Goal: Task Accomplishment & Management: Use online tool/utility

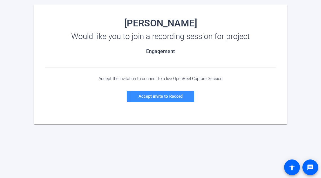
scroll to position [64, 0]
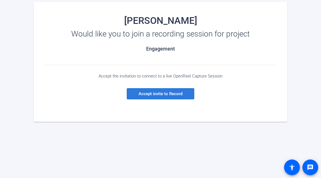
click at [160, 93] on span "Accept invite to Record" at bounding box center [160, 93] width 44 height 5
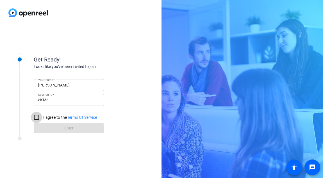
drag, startPoint x: 36, startPoint y: 117, endPoint x: 40, endPoint y: 122, distance: 6.4
click at [36, 117] on input "I agree to the Terms Of Service" at bounding box center [36, 117] width 11 height 11
checkbox input "true"
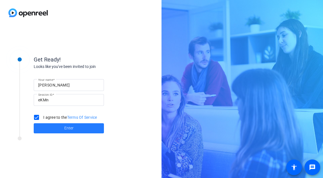
click at [69, 129] on span "Enter" at bounding box center [68, 128] width 9 height 6
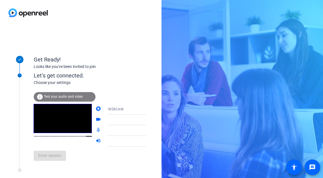
click at [64, 96] on span "Test your audio and video" at bounding box center [63, 97] width 39 height 4
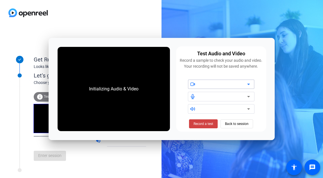
click at [248, 84] on icon at bounding box center [248, 84] width 3 height 1
click at [249, 84] on icon at bounding box center [248, 84] width 3 height 1
click at [203, 122] on span "Record a test" at bounding box center [204, 123] width 20 height 5
click at [203, 123] on span "Stop Testing (6s)" at bounding box center [204, 123] width 26 height 5
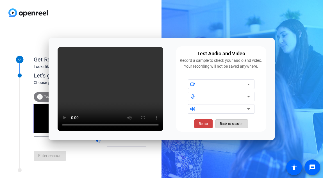
click at [231, 123] on span "Back to session" at bounding box center [232, 124] width 24 height 11
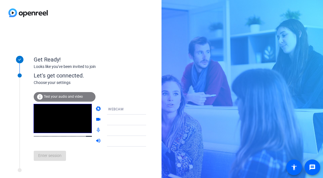
click at [59, 95] on span "Test your audio and video" at bounding box center [63, 97] width 39 height 4
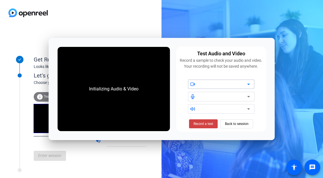
click at [250, 82] on icon at bounding box center [249, 84] width 7 height 7
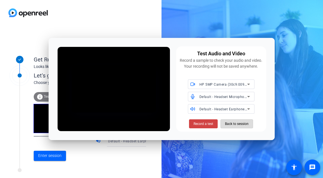
click at [237, 122] on span "Back to session" at bounding box center [237, 124] width 24 height 11
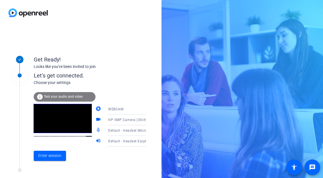
click at [58, 96] on span "Test your audio and video" at bounding box center [63, 97] width 39 height 4
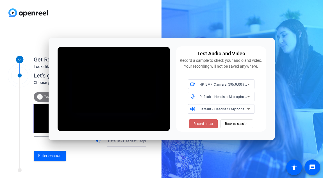
click at [203, 122] on span "Record a test" at bounding box center [204, 123] width 20 height 5
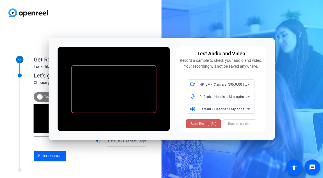
click at [198, 123] on span "Stop Testing (3s)" at bounding box center [204, 123] width 26 height 5
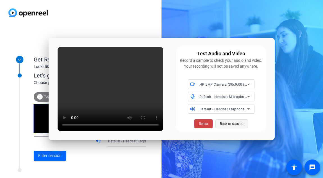
click at [235, 123] on span "Back to session" at bounding box center [232, 124] width 24 height 11
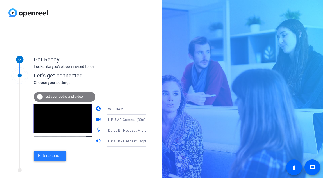
click at [50, 156] on span "Enter session" at bounding box center [49, 156] width 23 height 6
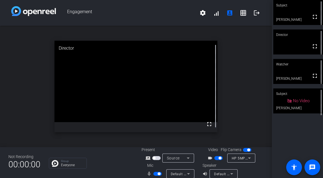
scroll to position [6, 0]
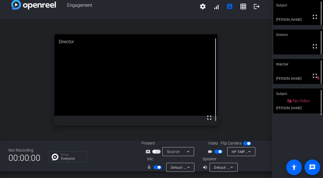
click at [231, 167] on icon at bounding box center [232, 167] width 7 height 7
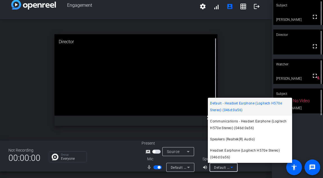
click at [243, 64] on div at bounding box center [161, 89] width 323 height 178
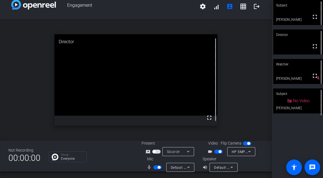
click at [155, 168] on span "button" at bounding box center [158, 168] width 8 height 4
click at [159, 167] on span "button" at bounding box center [158, 168] width 8 height 4
click at [296, 98] on div "Subject" at bounding box center [299, 94] width 50 height 11
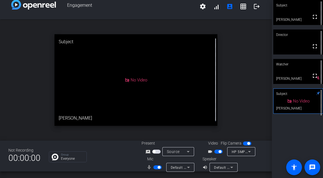
click at [298, 13] on video at bounding box center [299, 12] width 50 height 25
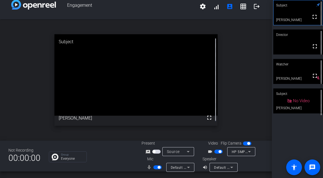
click at [298, 44] on video at bounding box center [299, 42] width 50 height 25
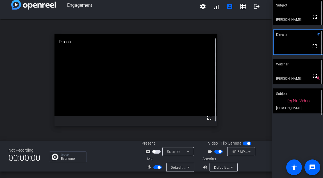
click at [154, 167] on span "button" at bounding box center [158, 168] width 8 height 4
click at [159, 166] on span "button" at bounding box center [158, 168] width 8 height 4
click at [155, 167] on span "button" at bounding box center [158, 168] width 8 height 4
click at [159, 166] on span "button" at bounding box center [158, 168] width 8 height 4
click at [154, 166] on span "button" at bounding box center [158, 168] width 8 height 4
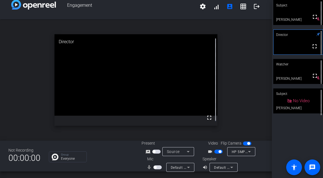
click at [159, 166] on span "button" at bounding box center [158, 168] width 8 height 4
click at [155, 166] on span "button" at bounding box center [158, 168] width 8 height 4
click at [158, 167] on span "button" at bounding box center [158, 168] width 8 height 4
drag, startPoint x: 154, startPoint y: 168, endPoint x: 167, endPoint y: 175, distance: 15.3
click at [154, 168] on span "button" at bounding box center [158, 168] width 8 height 4
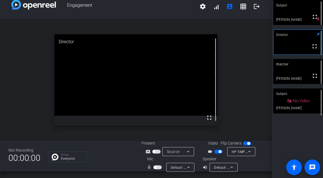
click at [159, 167] on span "button" at bounding box center [158, 168] width 8 height 4
click at [154, 167] on span "button" at bounding box center [158, 168] width 8 height 4
click at [159, 167] on span "button" at bounding box center [158, 168] width 8 height 4
click at [155, 168] on span "button" at bounding box center [158, 168] width 8 height 4
click at [159, 167] on span "button" at bounding box center [158, 168] width 8 height 4
